Goal: Transaction & Acquisition: Purchase product/service

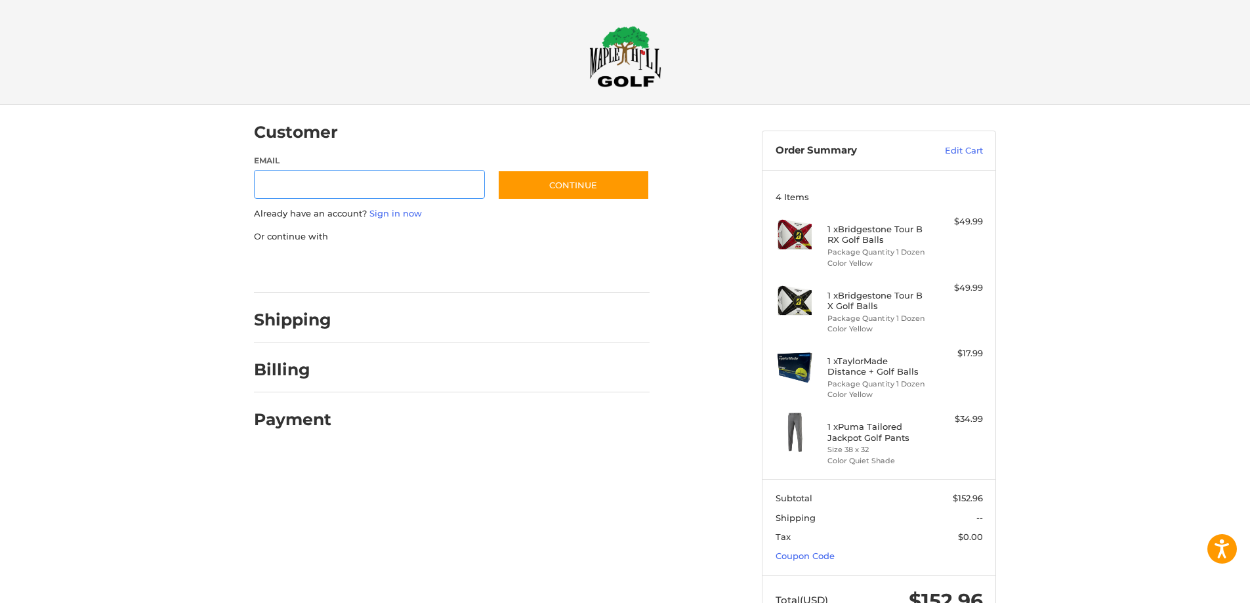
scroll to position [49, 0]
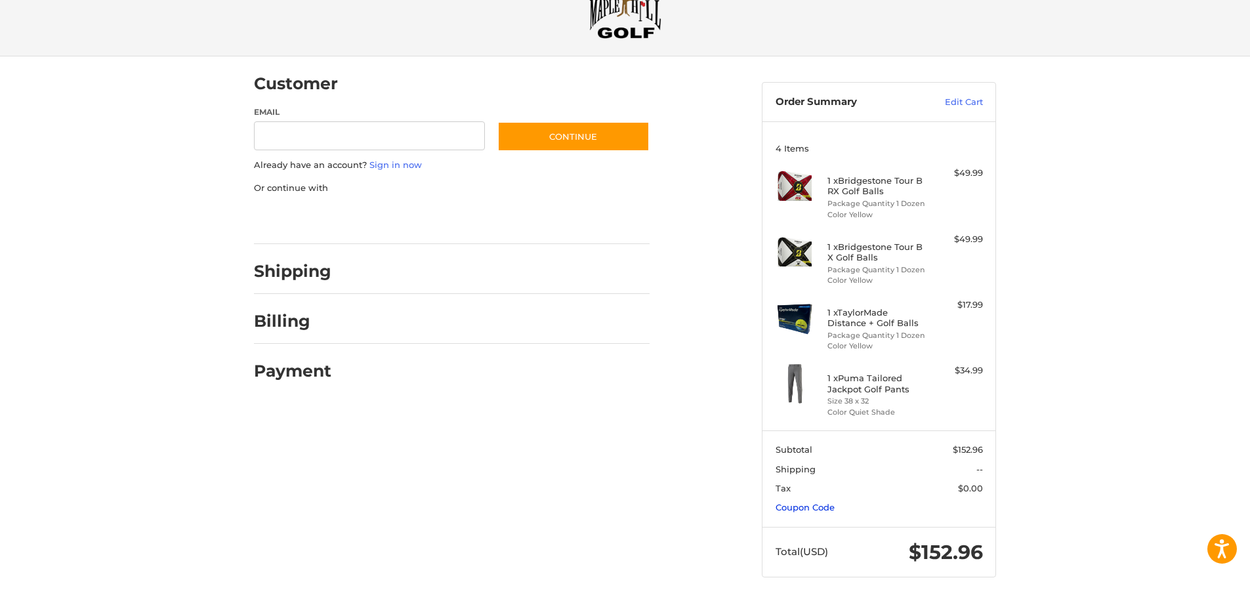
click at [808, 507] on link "Coupon Code" at bounding box center [805, 507] width 59 height 11
click at [833, 536] on input "Gift Certificate or Coupon Code" at bounding box center [842, 536] width 132 height 30
paste input "*********"
type input "*********"
click at [956, 534] on button "Apply" at bounding box center [949, 536] width 70 height 30
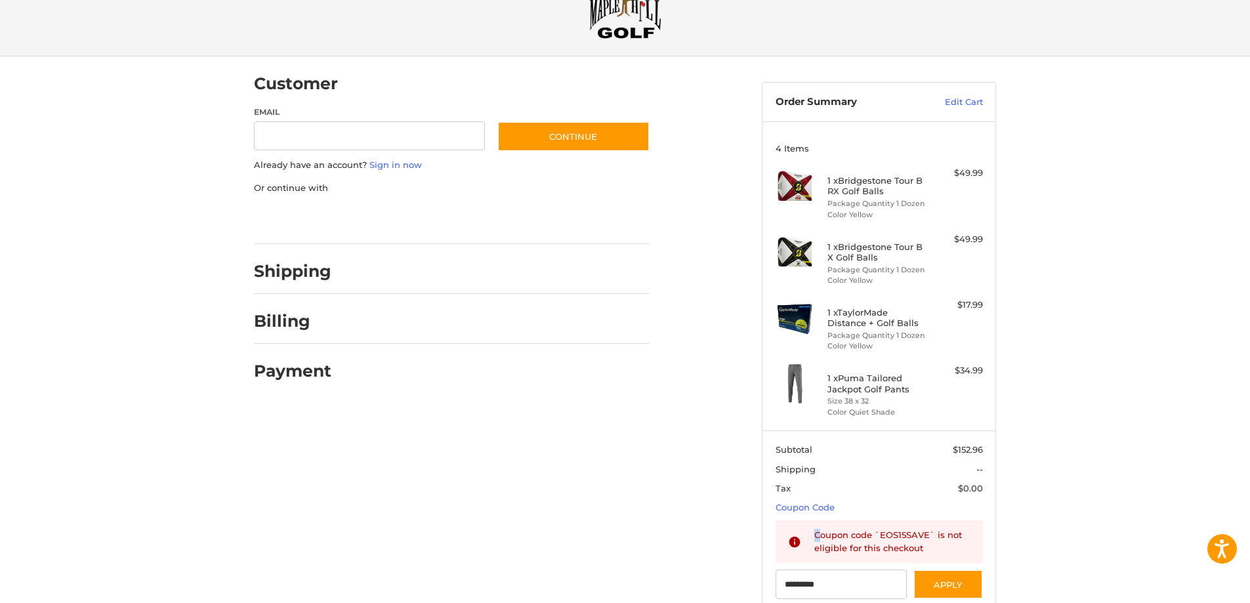
drag, startPoint x: 930, startPoint y: 549, endPoint x: 820, endPoint y: 540, distance: 110.0
click at [820, 540] on div "Coupon code `EOS15SAVE` is not eligible for this checkout" at bounding box center [893, 542] width 156 height 26
click at [800, 540] on icon at bounding box center [794, 542] width 13 height 13
click at [791, 540] on icon at bounding box center [795, 542] width 11 height 11
drag, startPoint x: 817, startPoint y: 532, endPoint x: 893, endPoint y: 534, distance: 76.2
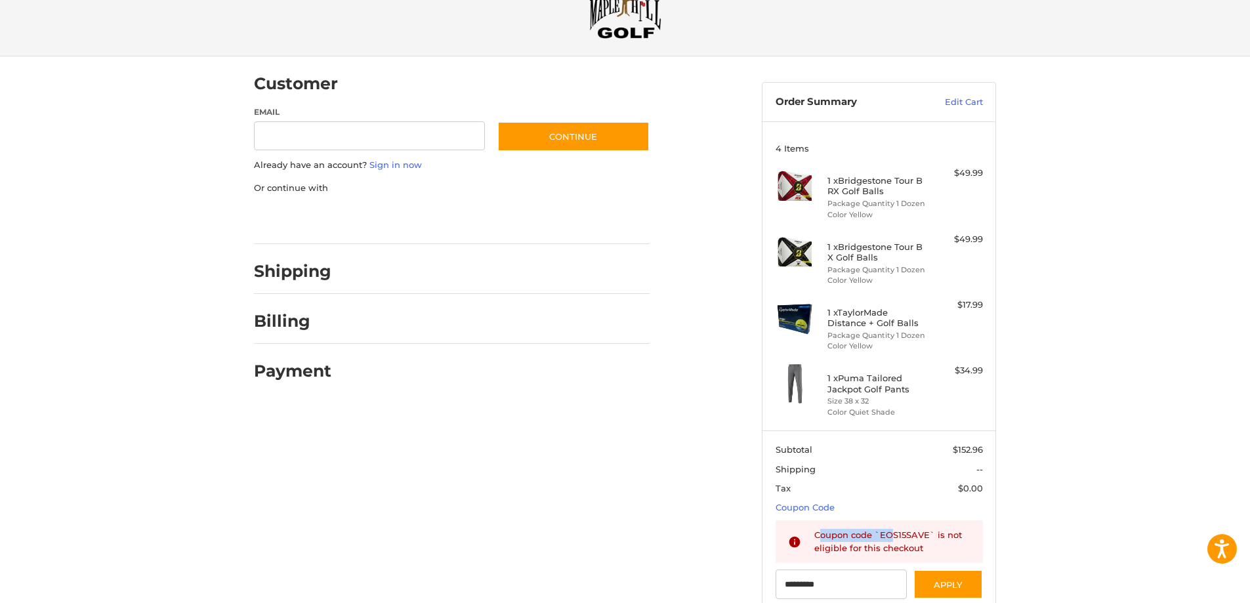
click at [893, 534] on div "Coupon code `EOS15SAVE` is not eligible for this checkout" at bounding box center [893, 542] width 156 height 26
click at [876, 545] on div "Coupon code `EOS15SAVE` is not eligible for this checkout" at bounding box center [893, 542] width 156 height 26
drag, startPoint x: 817, startPoint y: 537, endPoint x: 924, endPoint y: 547, distance: 106.8
click at [924, 547] on div "Coupon code `EOS15SAVE` is not eligible for this checkout" at bounding box center [893, 542] width 156 height 26
click at [921, 551] on div "Coupon code `EOS15SAVE` is not eligible for this checkout" at bounding box center [893, 542] width 156 height 26
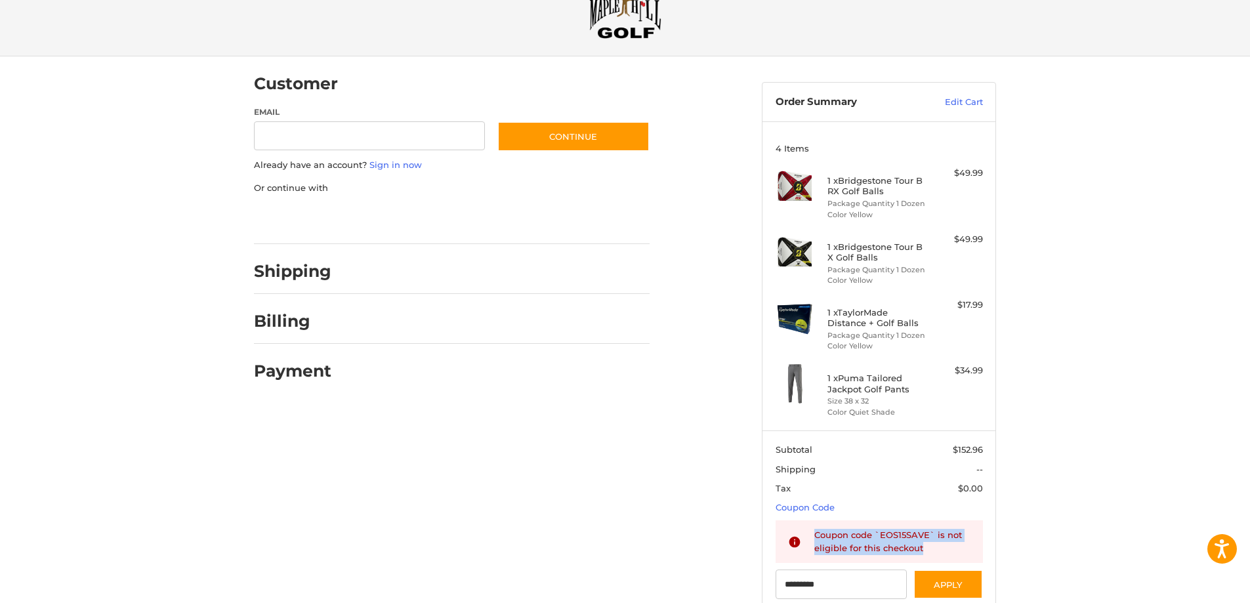
drag, startPoint x: 921, startPoint y: 551, endPoint x: 817, endPoint y: 538, distance: 104.5
click at [817, 538] on div "Coupon code `EOS15SAVE` is not eligible for this checkout" at bounding box center [893, 542] width 156 height 26
copy div "Coupon code `EOS15SAVE` is not eligible for this checkout"
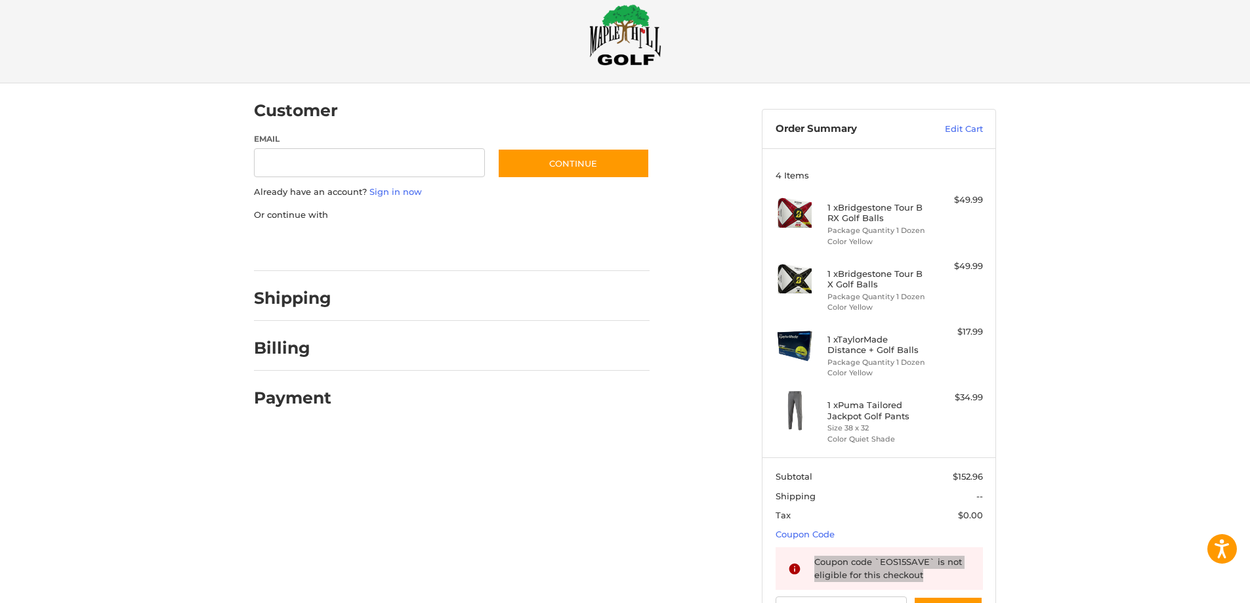
scroll to position [0, 0]
